Goal: Transaction & Acquisition: Purchase product/service

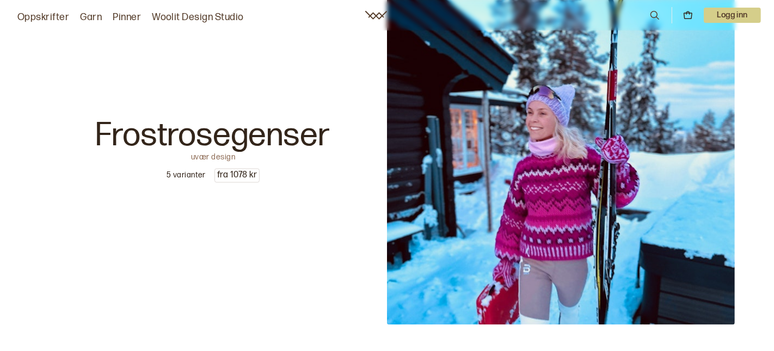
scroll to position [1715, 0]
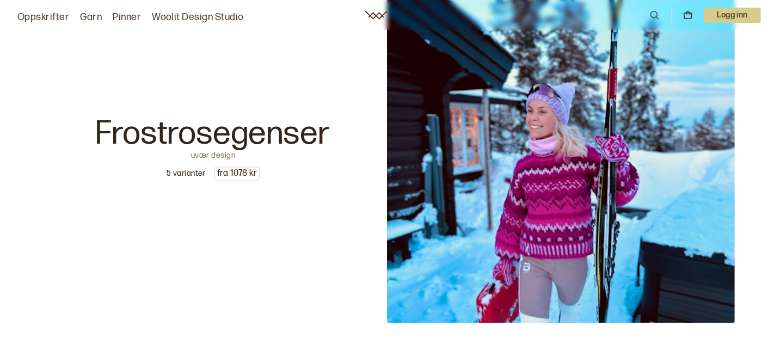
click at [595, 185] on img at bounding box center [561, 150] width 348 height 348
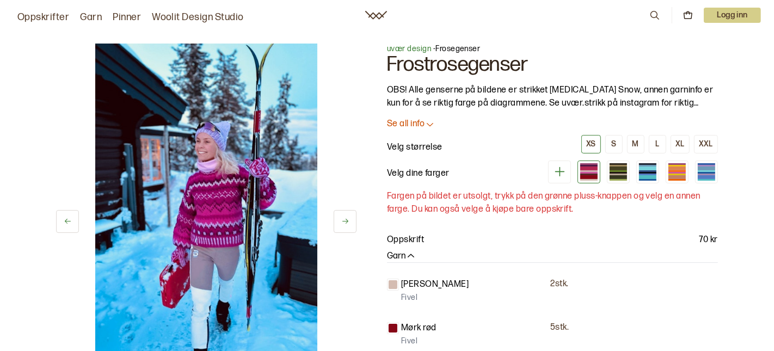
click at [343, 224] on icon at bounding box center [345, 221] width 8 height 8
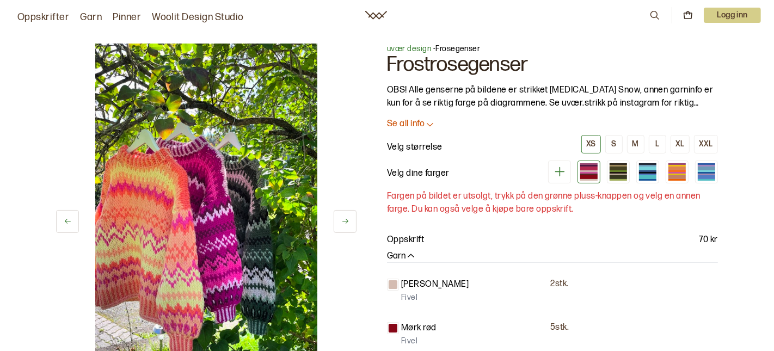
click at [343, 224] on icon at bounding box center [345, 221] width 8 height 8
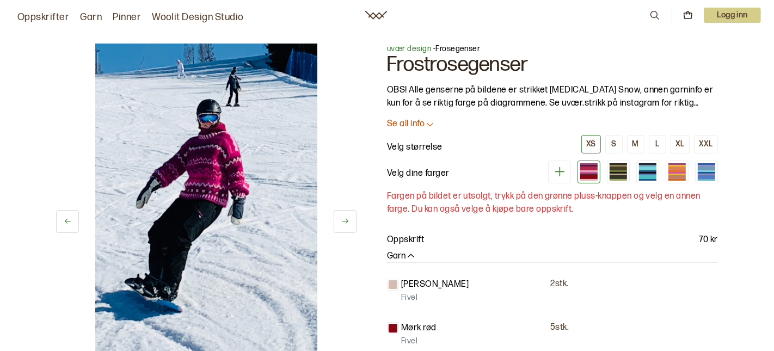
click at [343, 224] on icon at bounding box center [345, 221] width 8 height 8
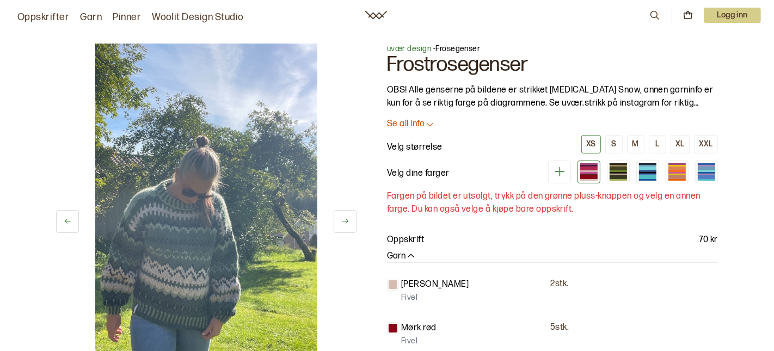
click at [384, 14] on icon at bounding box center [376, 15] width 22 height 9
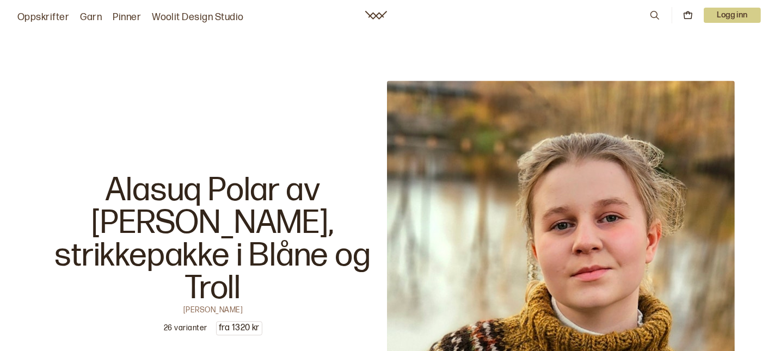
scroll to position [2051, 0]
